Goal: Task Accomplishment & Management: Manage account settings

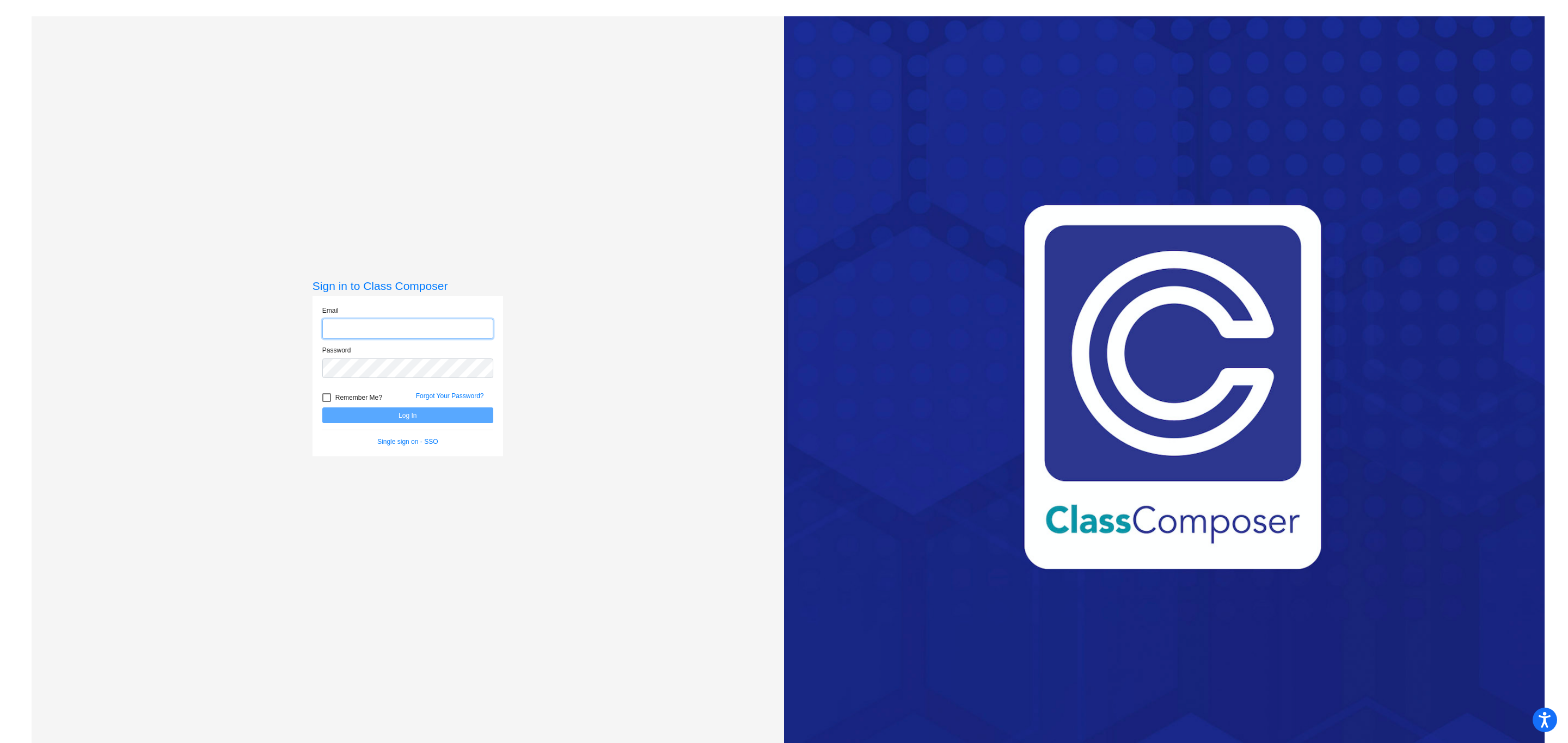
type input "[PERSON_NAME][EMAIL_ADDRESS][DOMAIN_NAME]"
click at [412, 417] on button "Log In" at bounding box center [407, 415] width 171 height 16
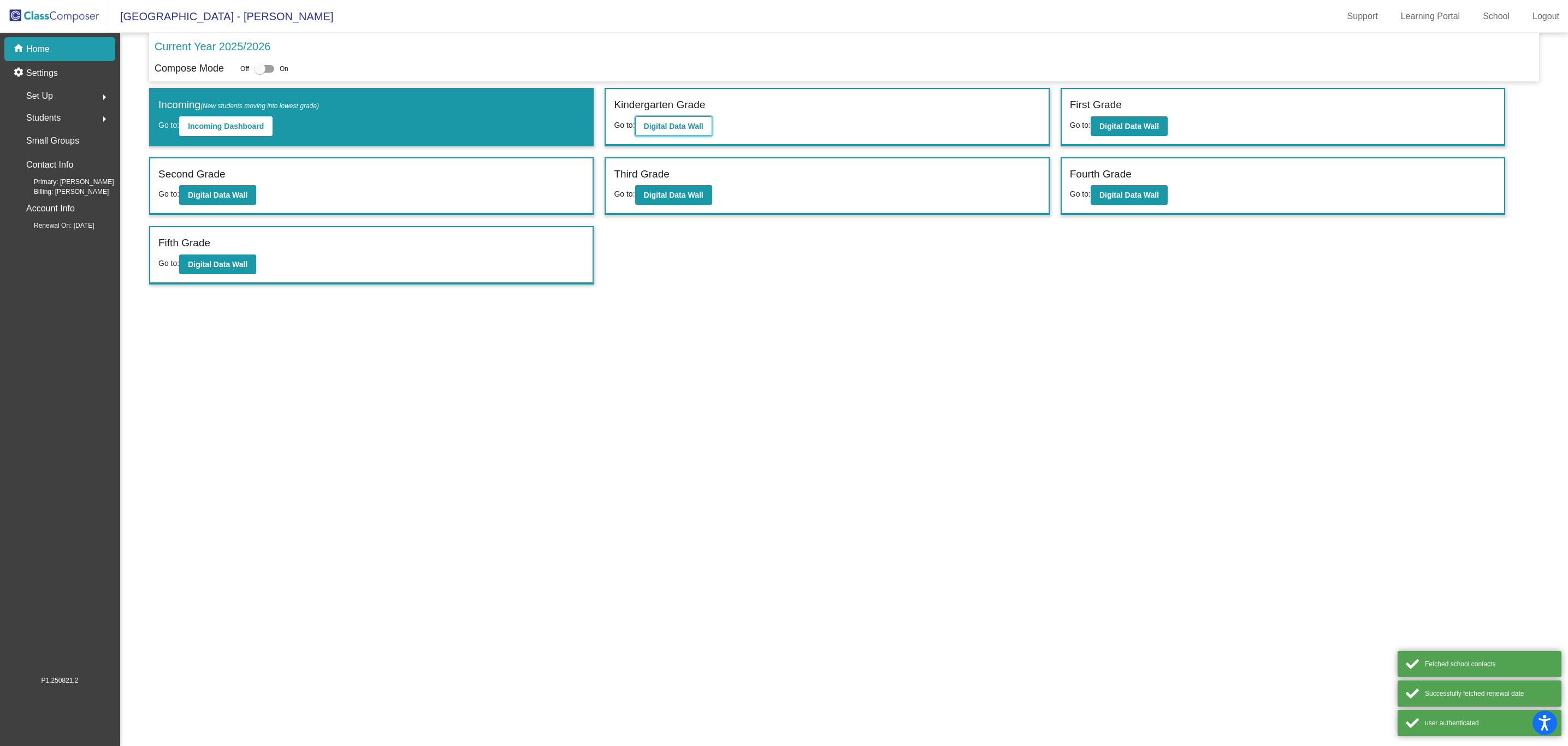
click at [679, 126] on b "Digital Data Wall" at bounding box center [673, 126] width 59 height 8
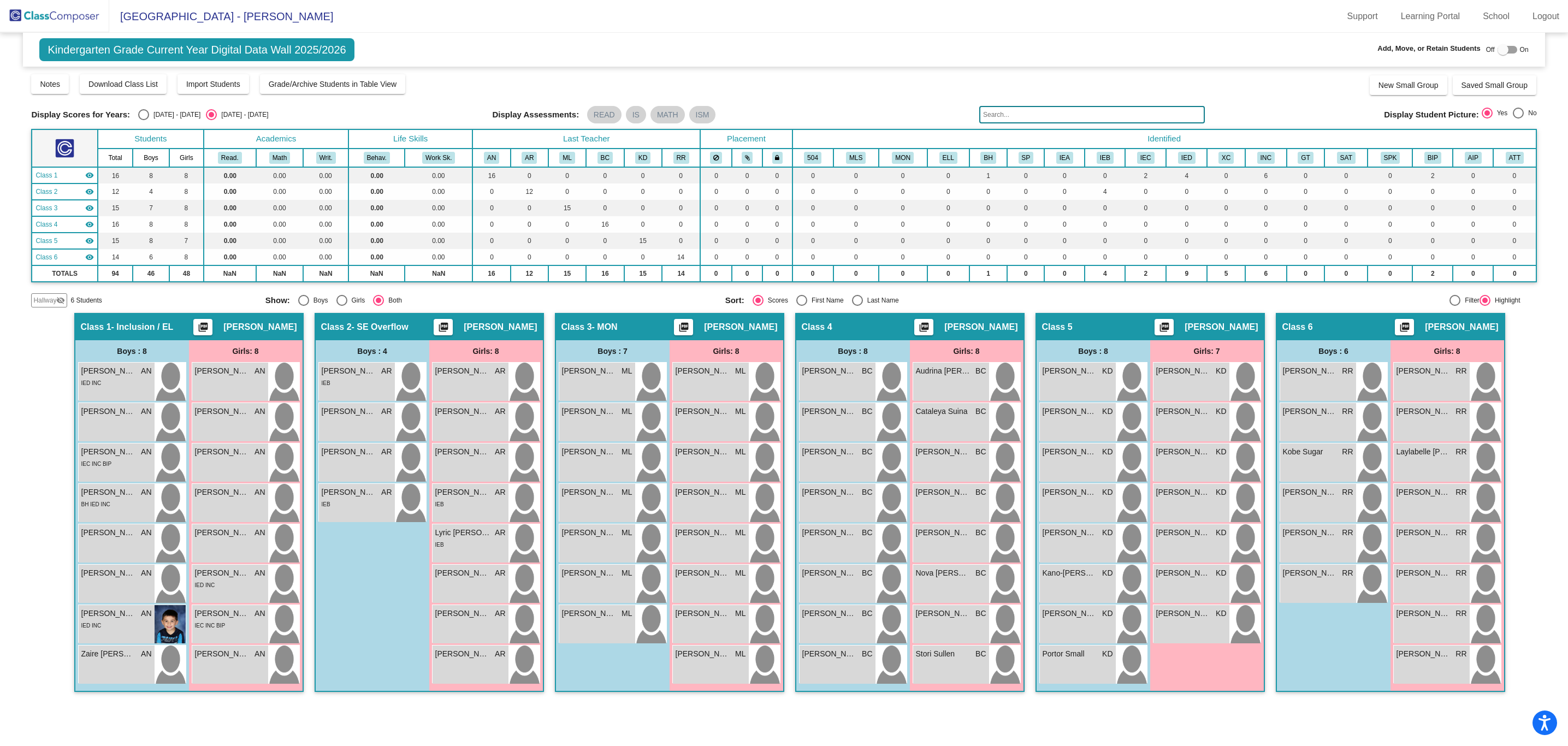
click at [43, 23] on img at bounding box center [55, 16] width 109 height 32
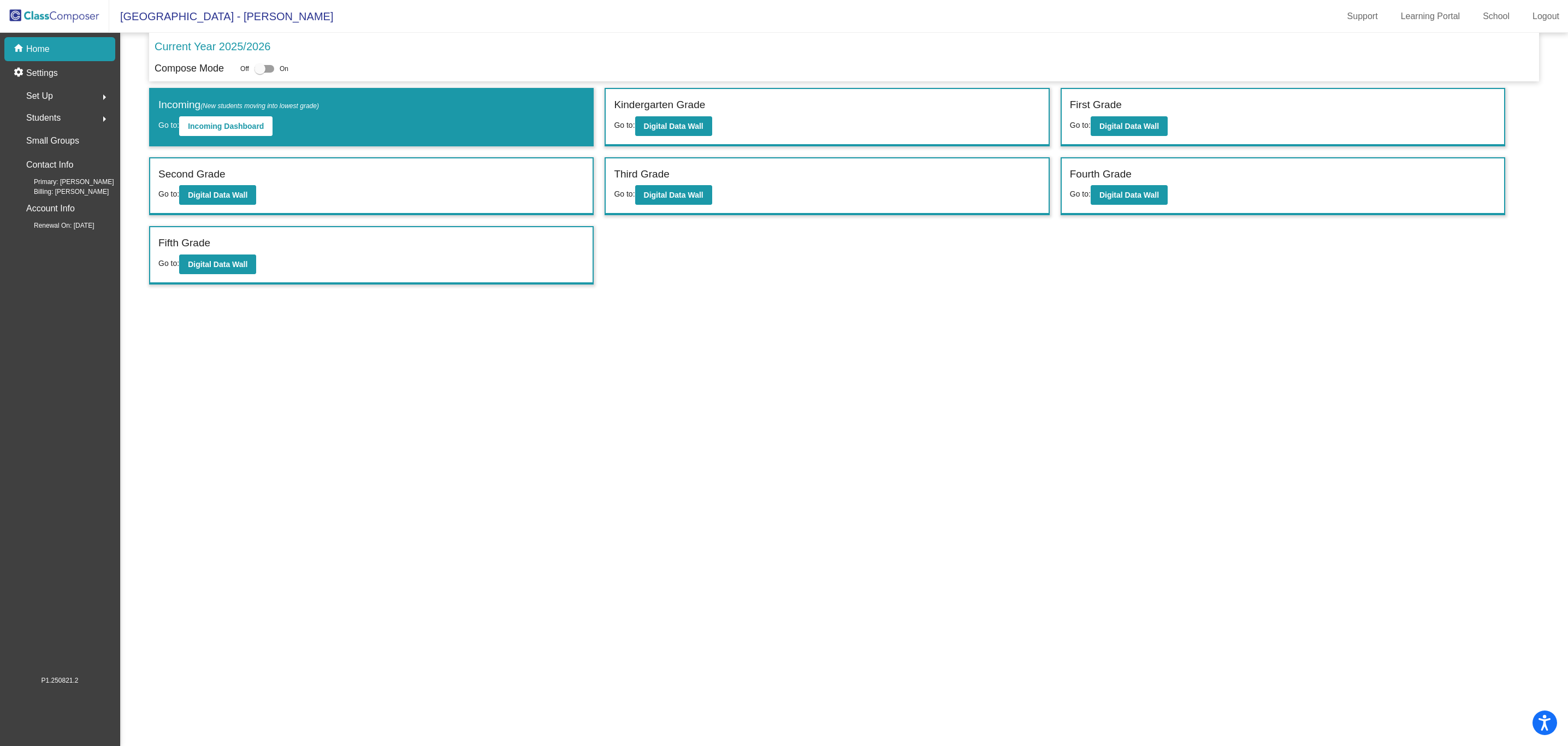
click at [106, 100] on mat-icon "arrow_right" at bounding box center [104, 97] width 13 height 13
click at [50, 188] on p "Classes" at bounding box center [42, 191] width 29 height 13
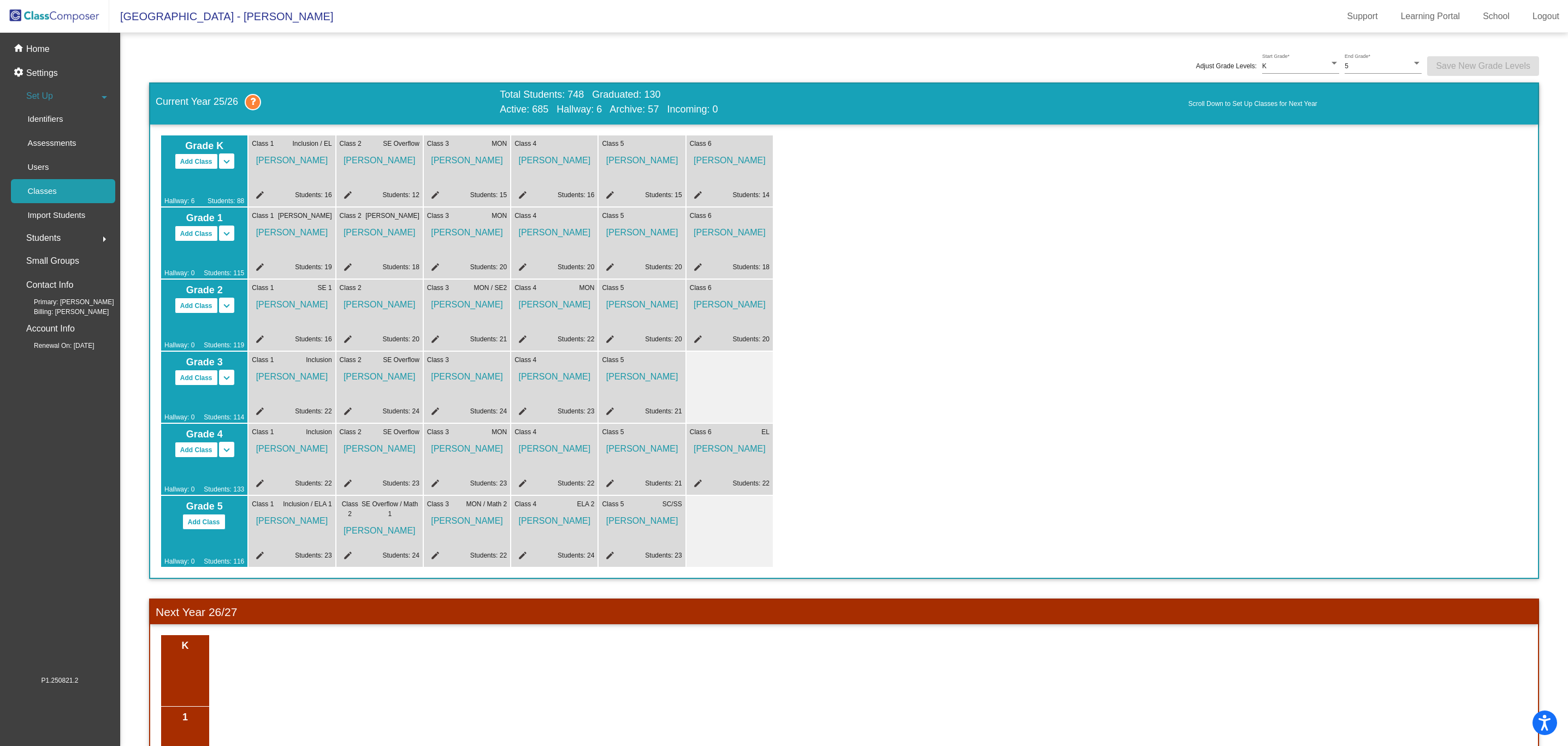
click at [259, 195] on mat-icon "edit" at bounding box center [259, 197] width 13 height 13
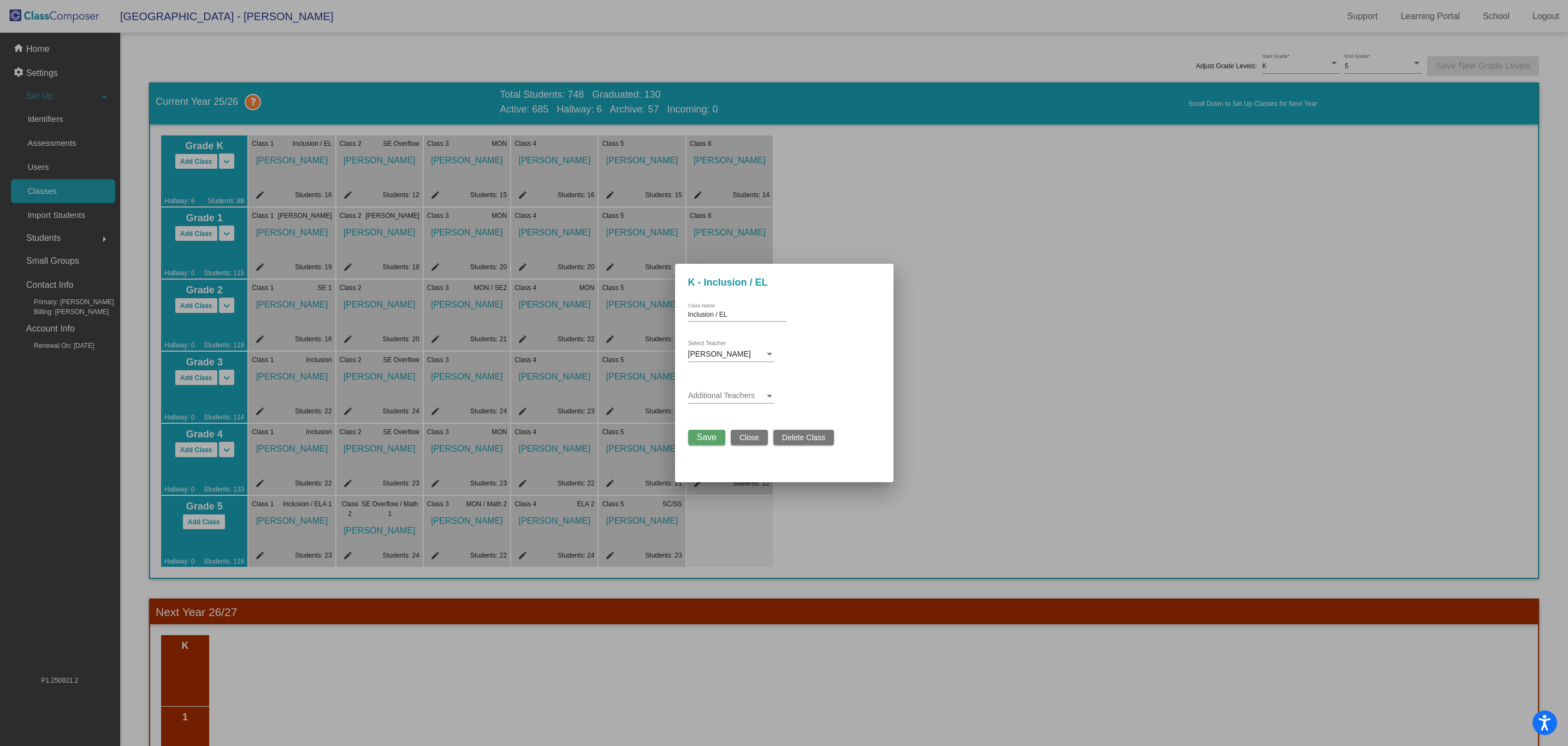
click at [736, 392] on span at bounding box center [726, 395] width 76 height 8
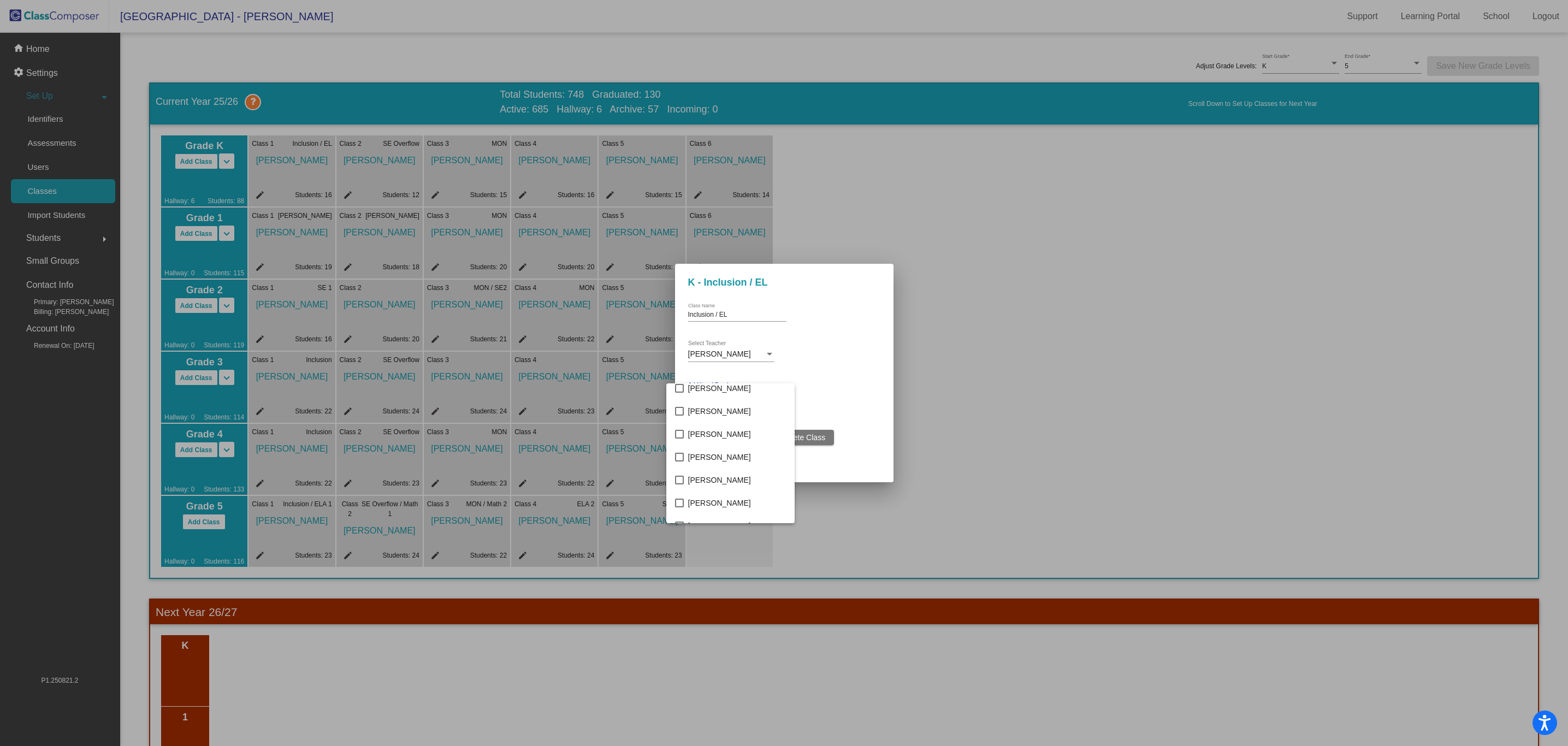
scroll to position [171, 0]
click at [857, 384] on div at bounding box center [784, 373] width 1568 height 746
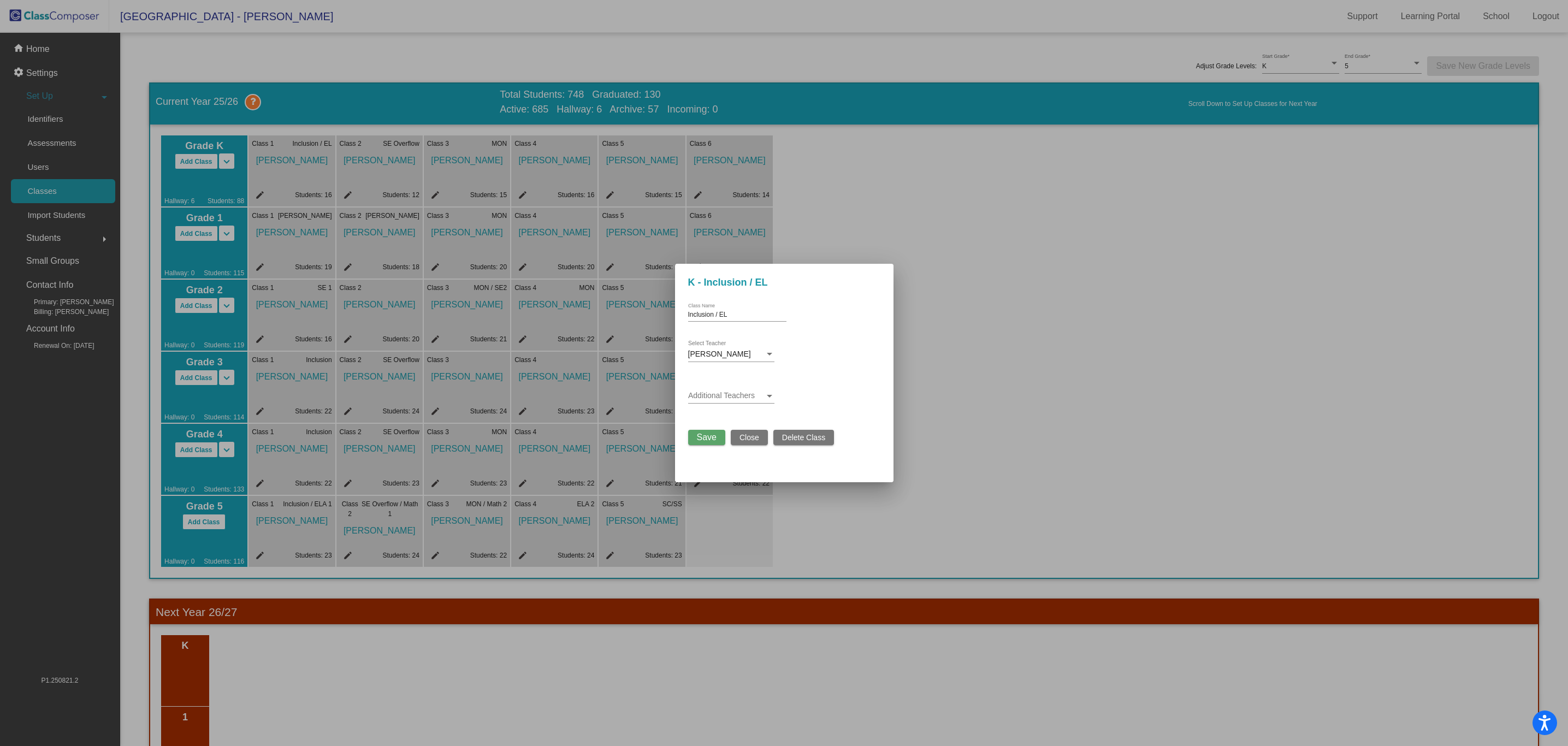
click at [745, 440] on span "Close" at bounding box center [749, 437] width 20 height 8
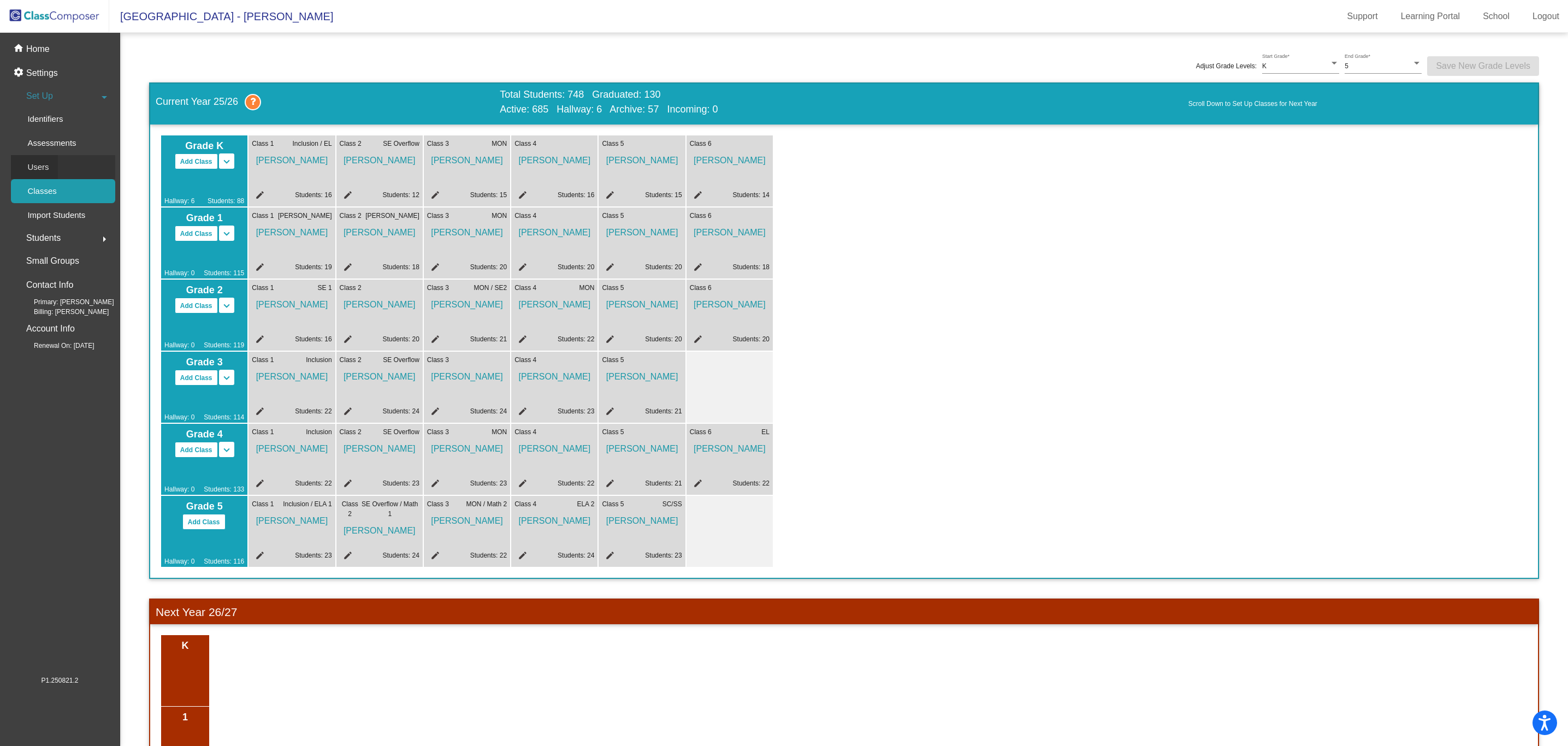
click at [38, 167] on p "Users" at bounding box center [38, 167] width 21 height 13
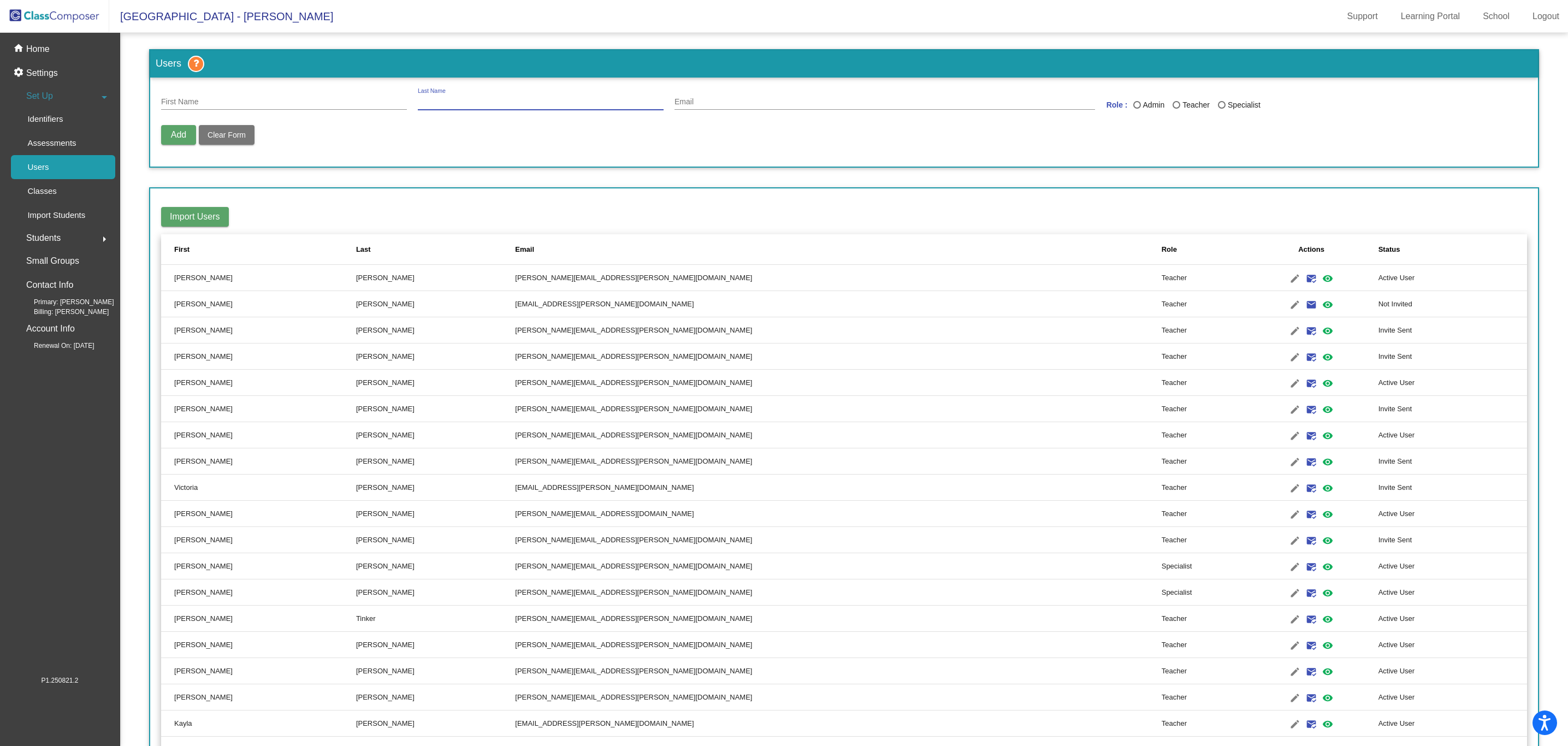
click at [509, 100] on input "Last Name" at bounding box center [540, 102] width 246 height 8
click at [371, 245] on div "Last" at bounding box center [363, 250] width 15 height 11
click at [371, 251] on div "Last" at bounding box center [363, 250] width 15 height 11
click at [371, 246] on div "Last" at bounding box center [363, 250] width 15 height 11
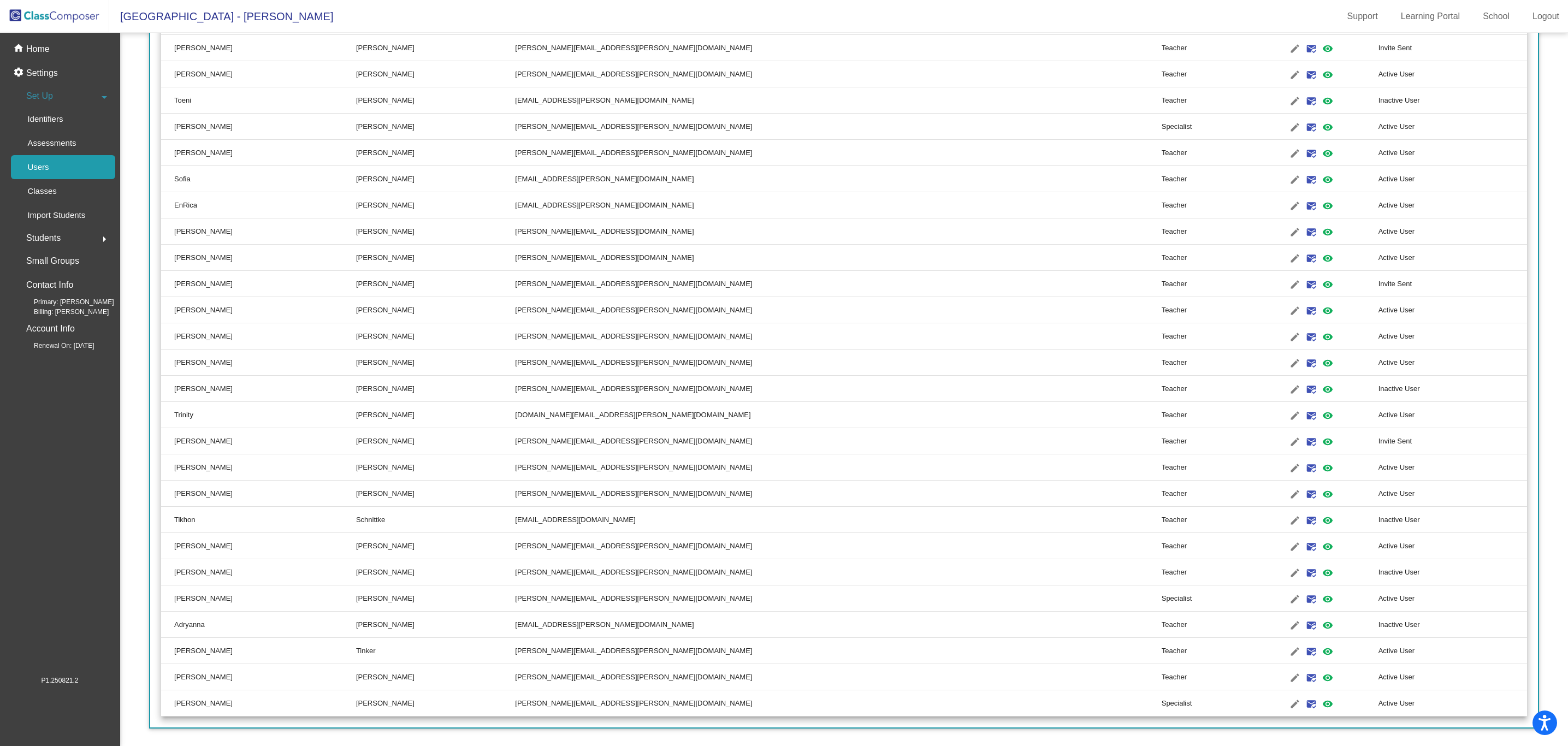
scroll to position [1, 0]
click at [36, 194] on p "Classes" at bounding box center [42, 191] width 29 height 13
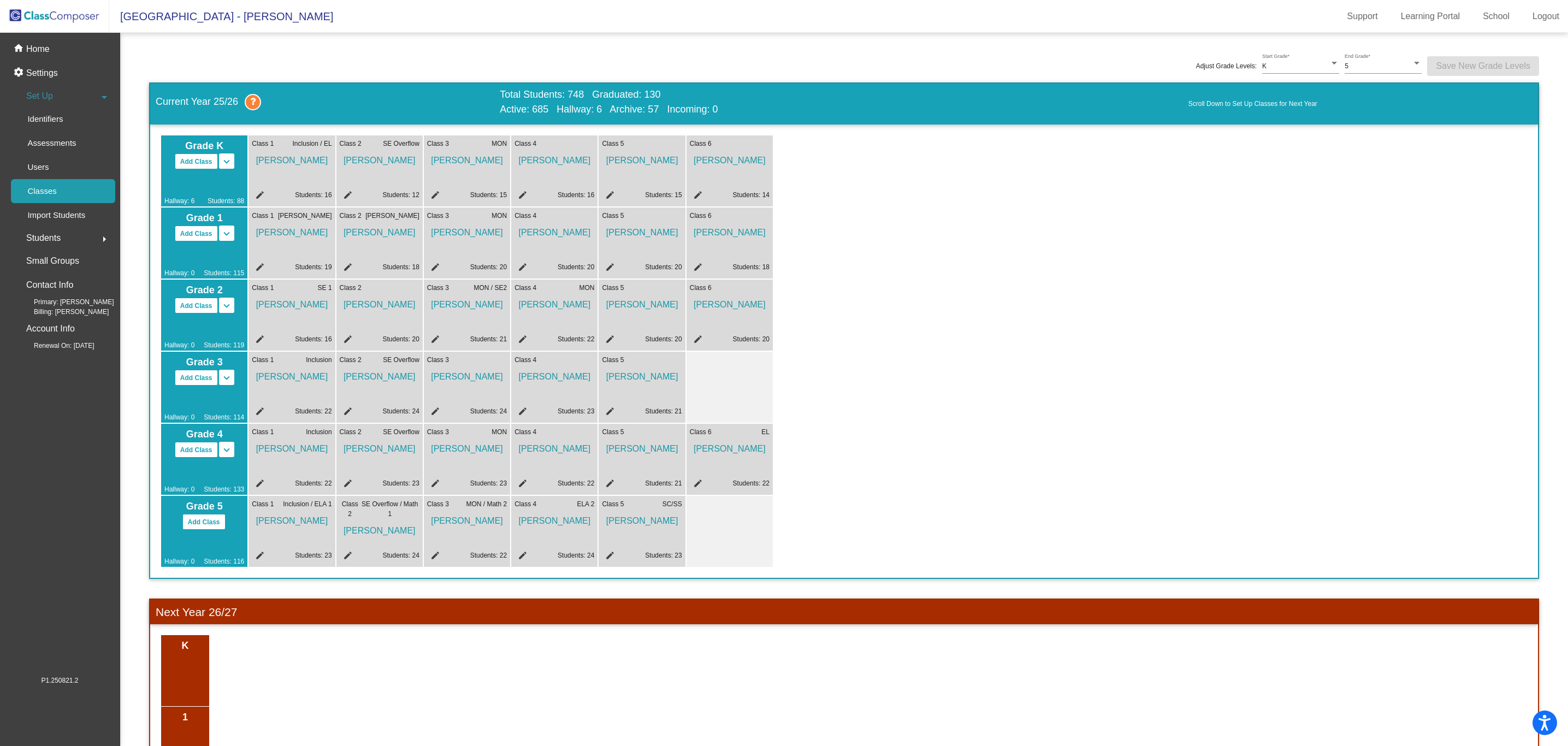
click at [258, 194] on mat-icon "edit" at bounding box center [259, 197] width 13 height 13
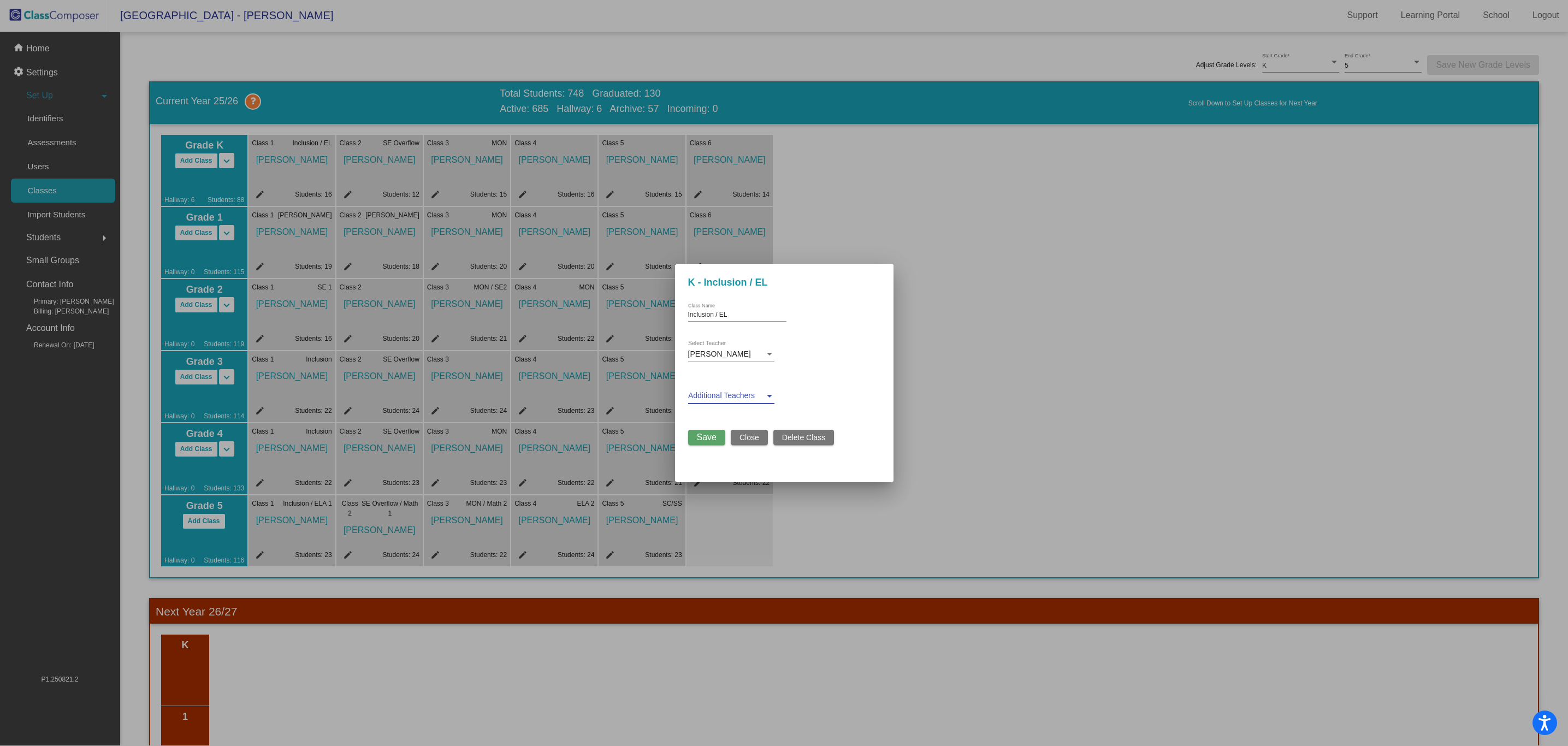
click at [759, 392] on span at bounding box center [726, 395] width 76 height 8
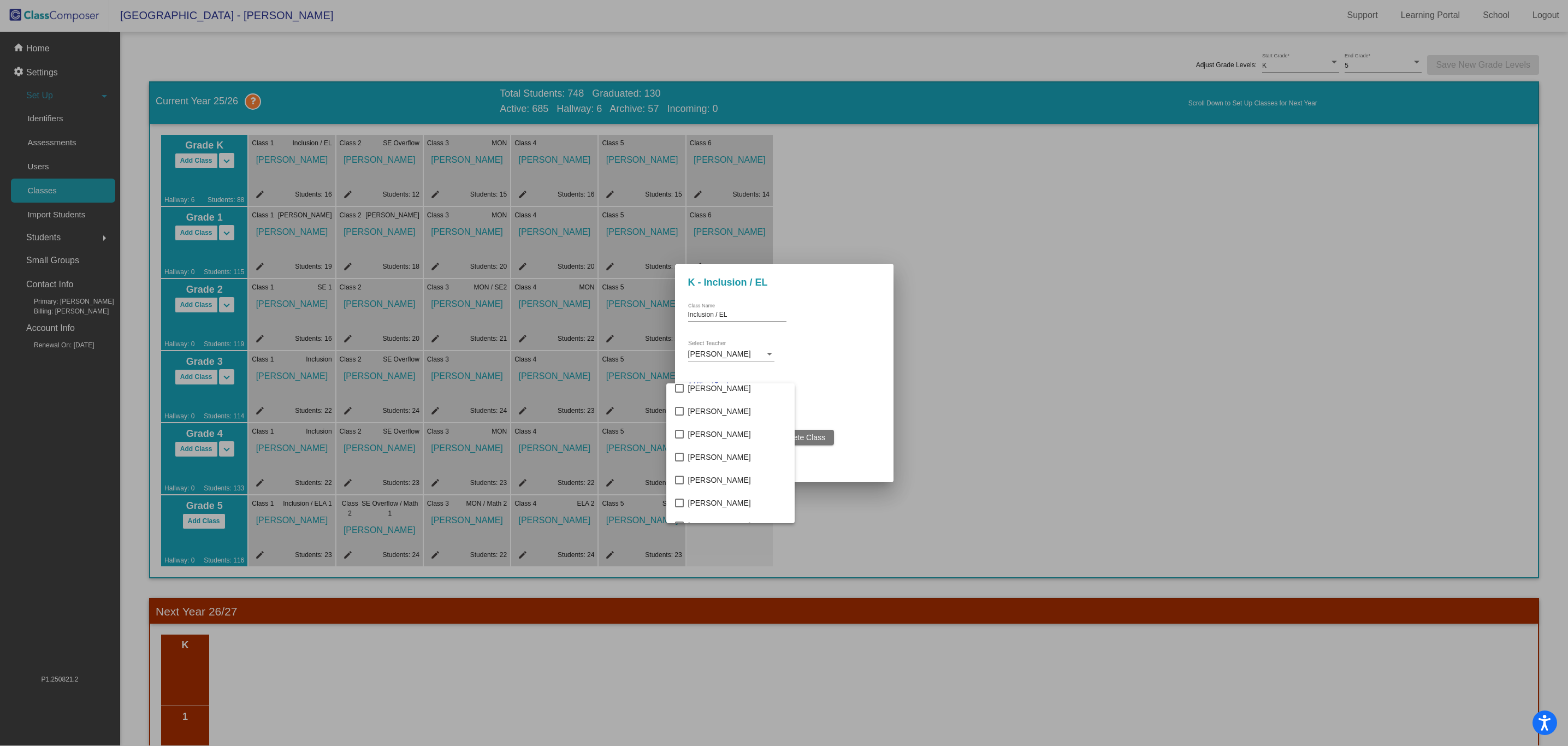
scroll to position [255, 0]
click at [840, 371] on div at bounding box center [784, 373] width 1568 height 746
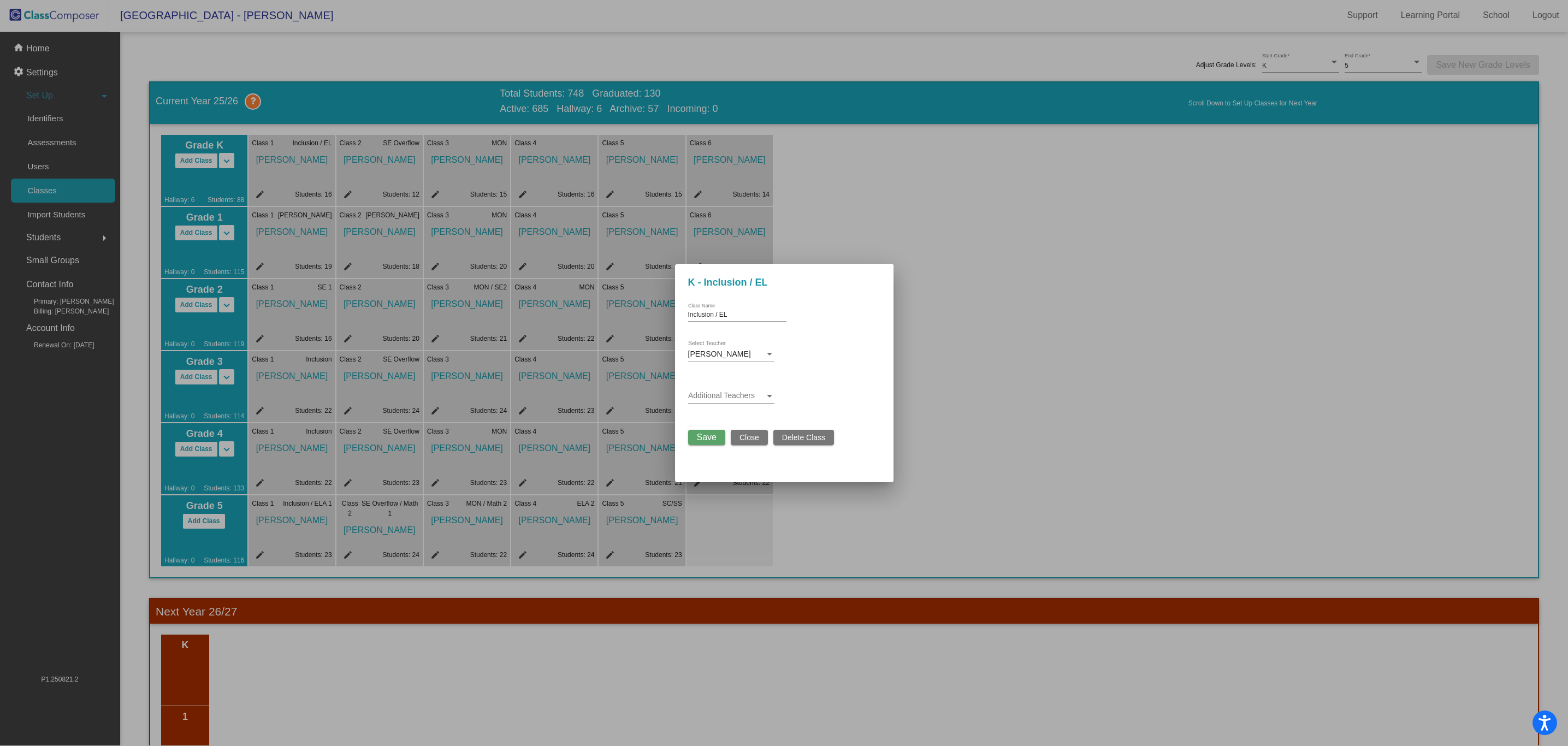
click at [744, 438] on span "Close" at bounding box center [749, 437] width 20 height 8
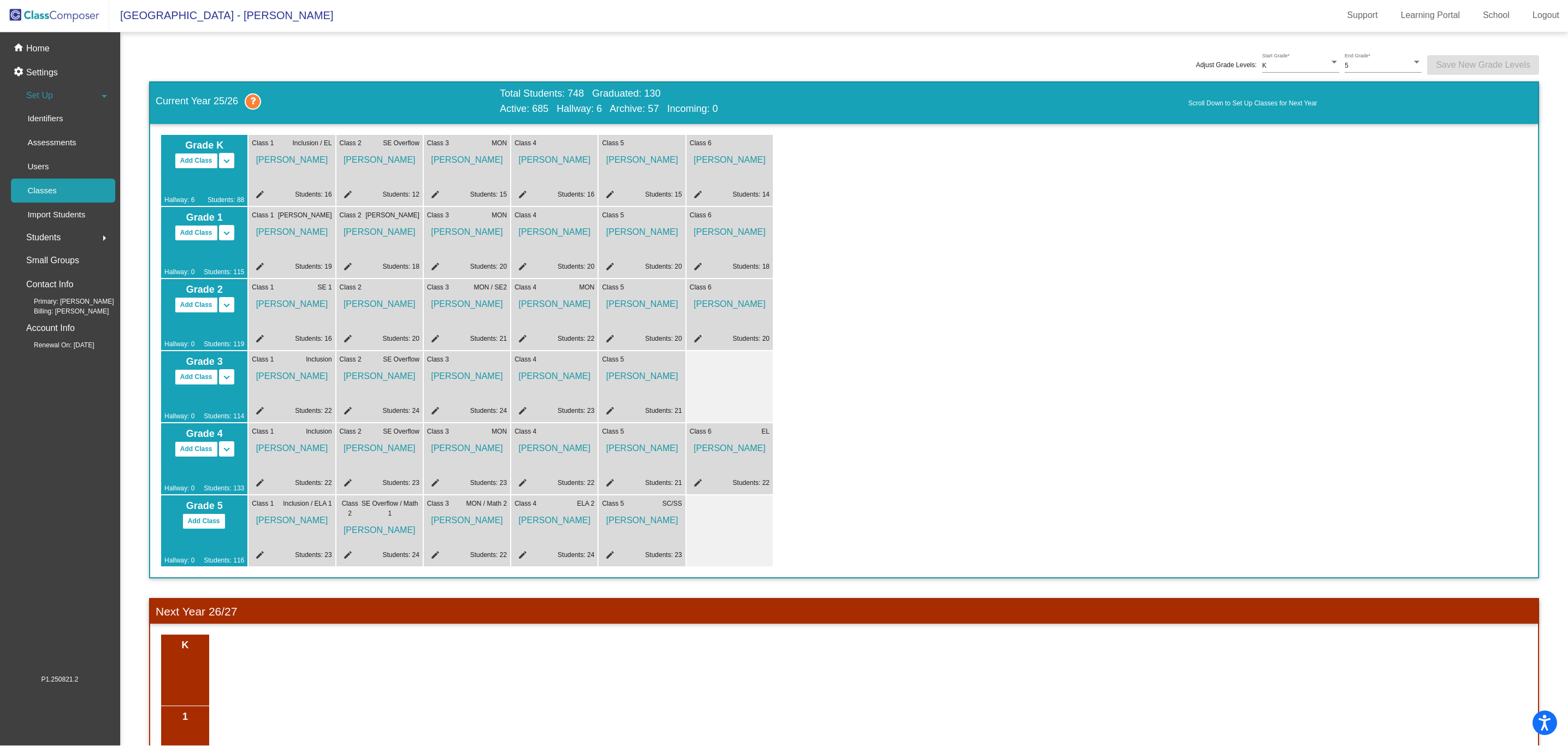
scroll to position [1, 0]
click at [1000, 382] on div "Grade K Add Class Split K/1 Split K/1/2 keyboard_arrow_down keyboard_arrow_up H…" at bounding box center [844, 351] width 1366 height 431
